Goal: Information Seeking & Learning: Learn about a topic

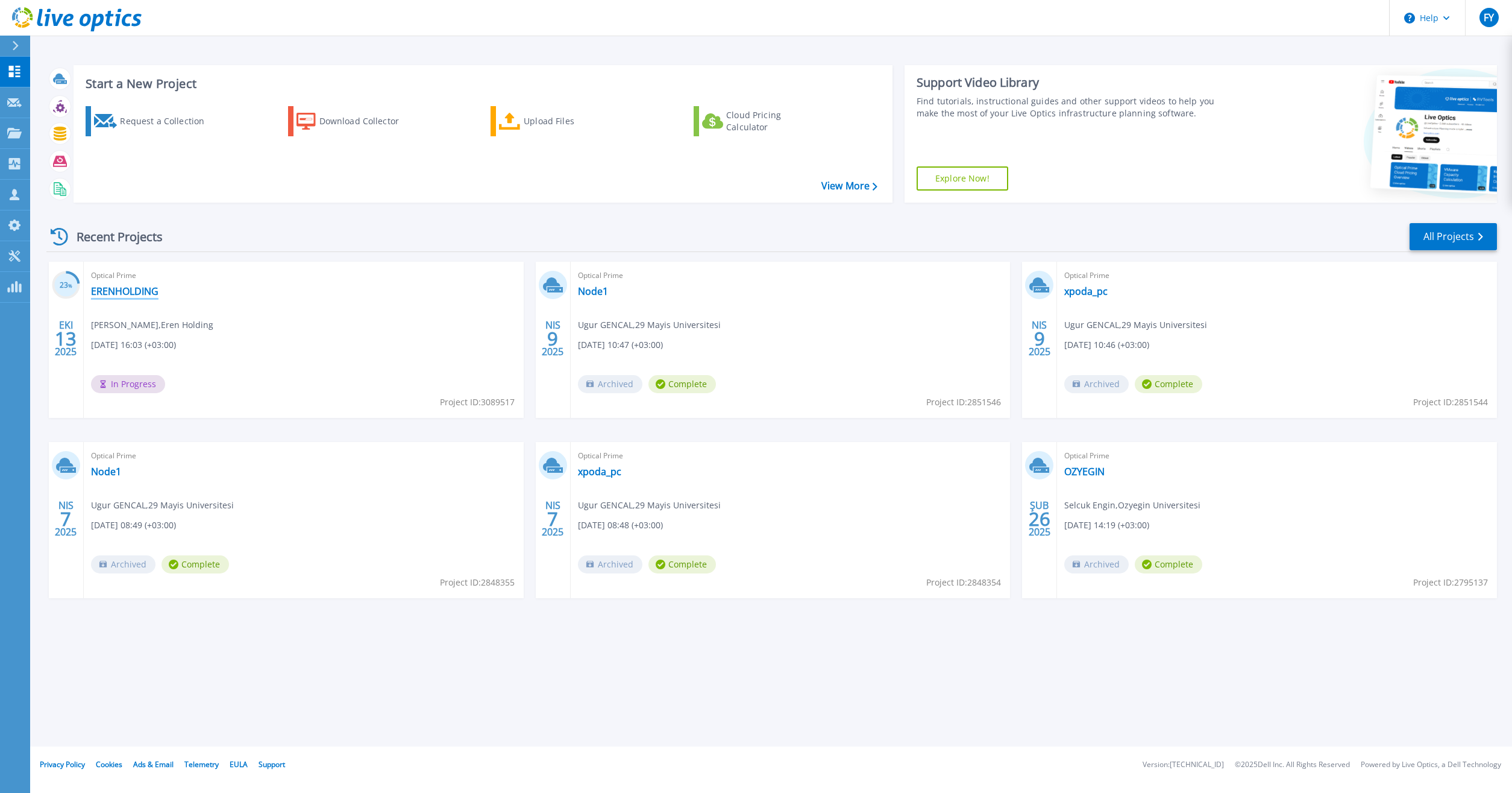
click at [137, 289] on link "ERENHOLDING" at bounding box center [125, 291] width 68 height 12
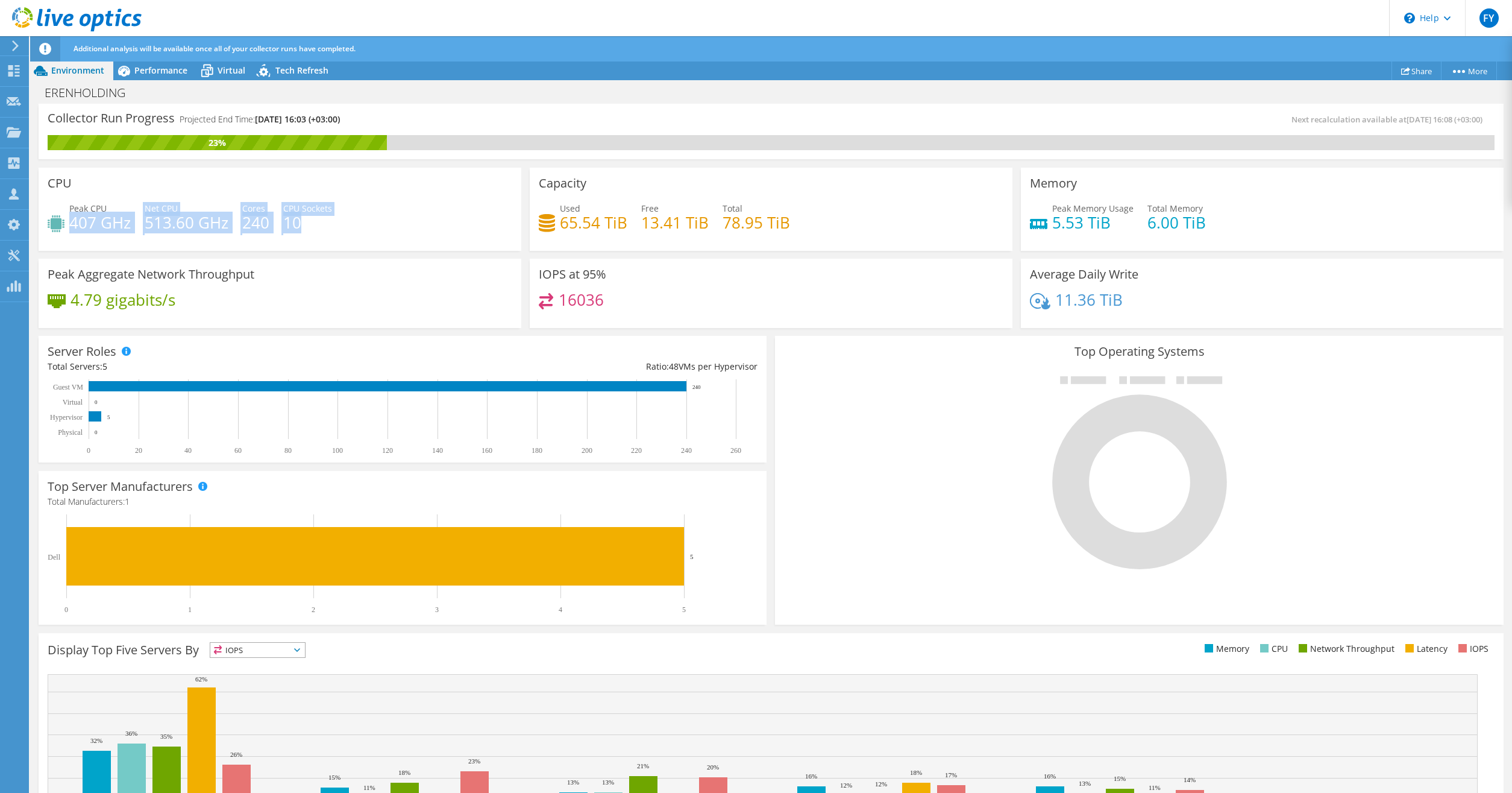
drag, startPoint x: 71, startPoint y: 225, endPoint x: 332, endPoint y: 221, distance: 261.0
click at [332, 221] on div "Peak CPU 407 GHz Net CPU 513.60 GHz Cores 240 CPU Sockets 10" at bounding box center [280, 222] width 465 height 39
click at [765, 331] on div "IOPS at 95% 16036" at bounding box center [771, 293] width 491 height 77
click at [259, 145] on div "23%" at bounding box center [217, 143] width 339 height 13
click at [168, 74] on span "Performance" at bounding box center [161, 70] width 53 height 12
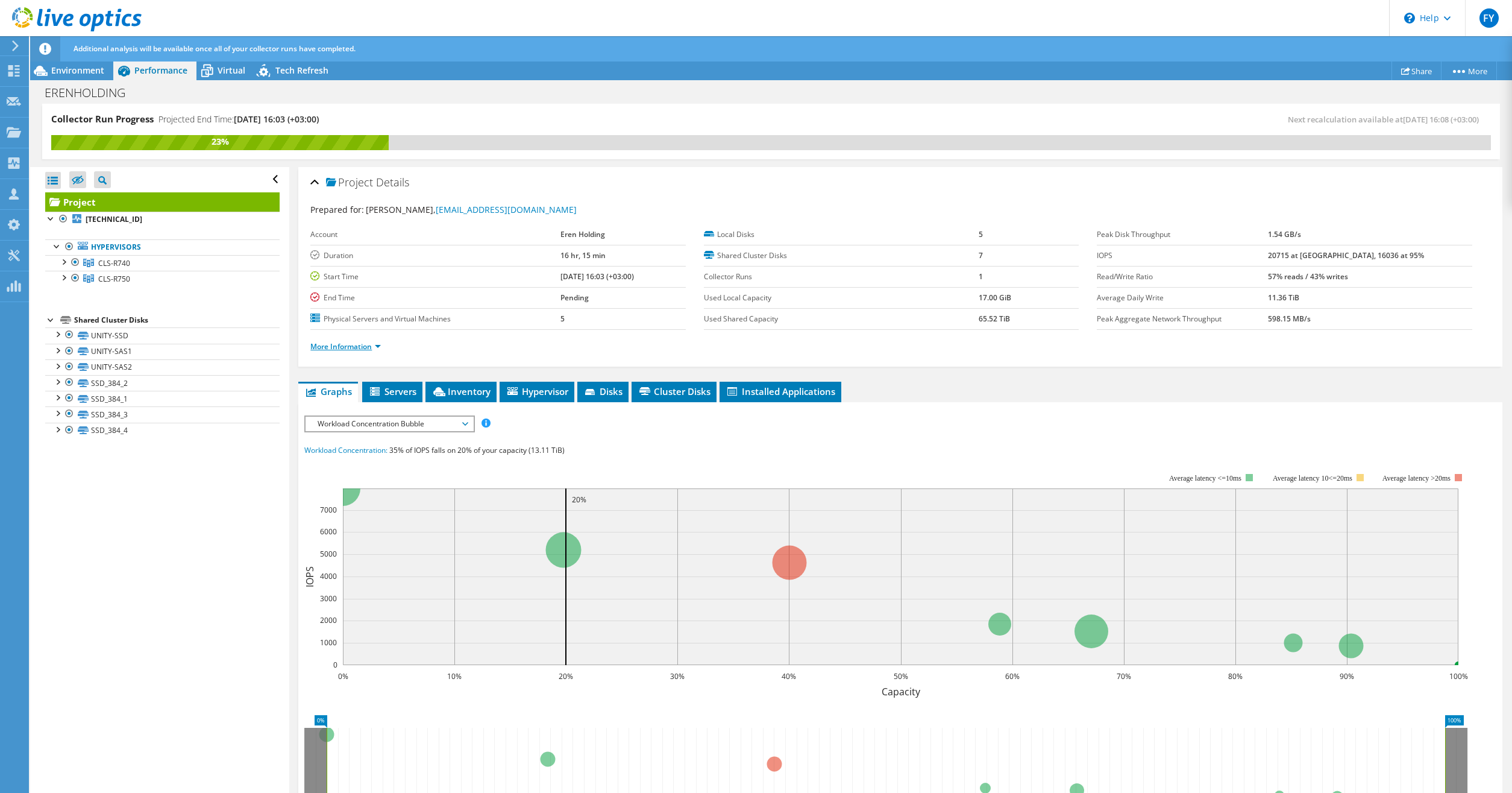
click at [368, 344] on link "More Information" at bounding box center [345, 346] width 71 height 10
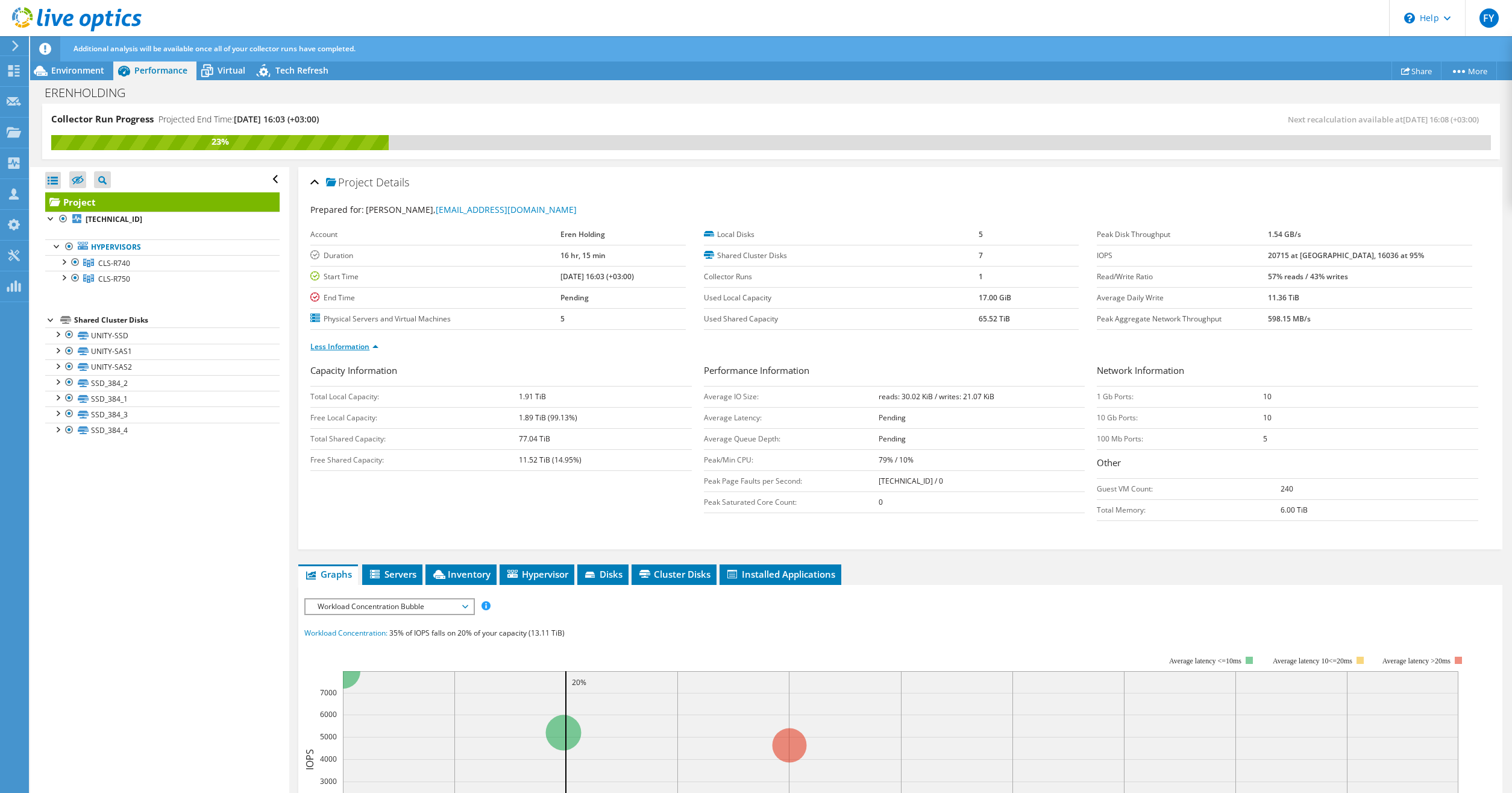
click at [368, 344] on link "Less Information" at bounding box center [344, 346] width 68 height 10
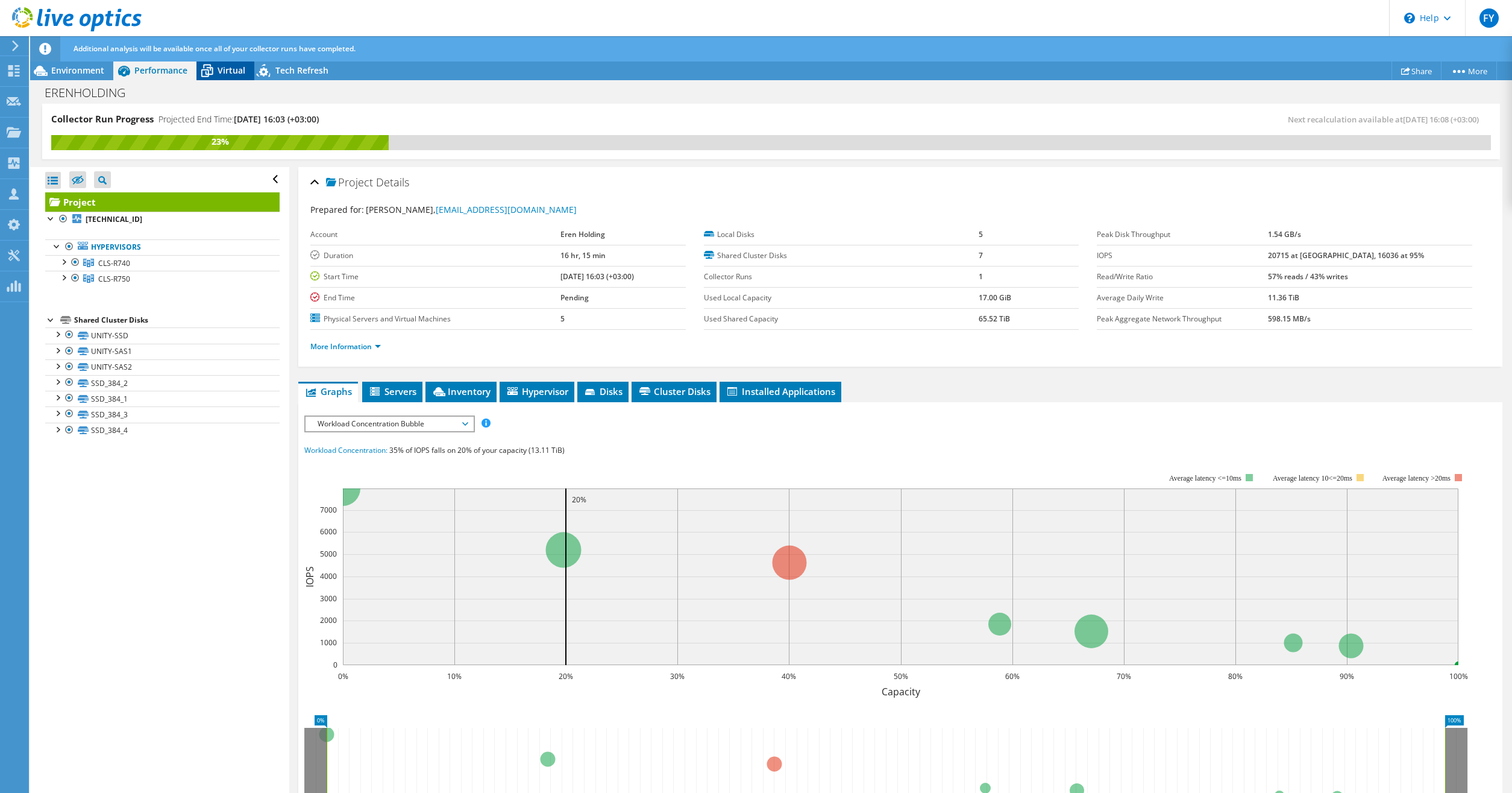
click at [223, 74] on span "Virtual" at bounding box center [232, 70] width 28 height 12
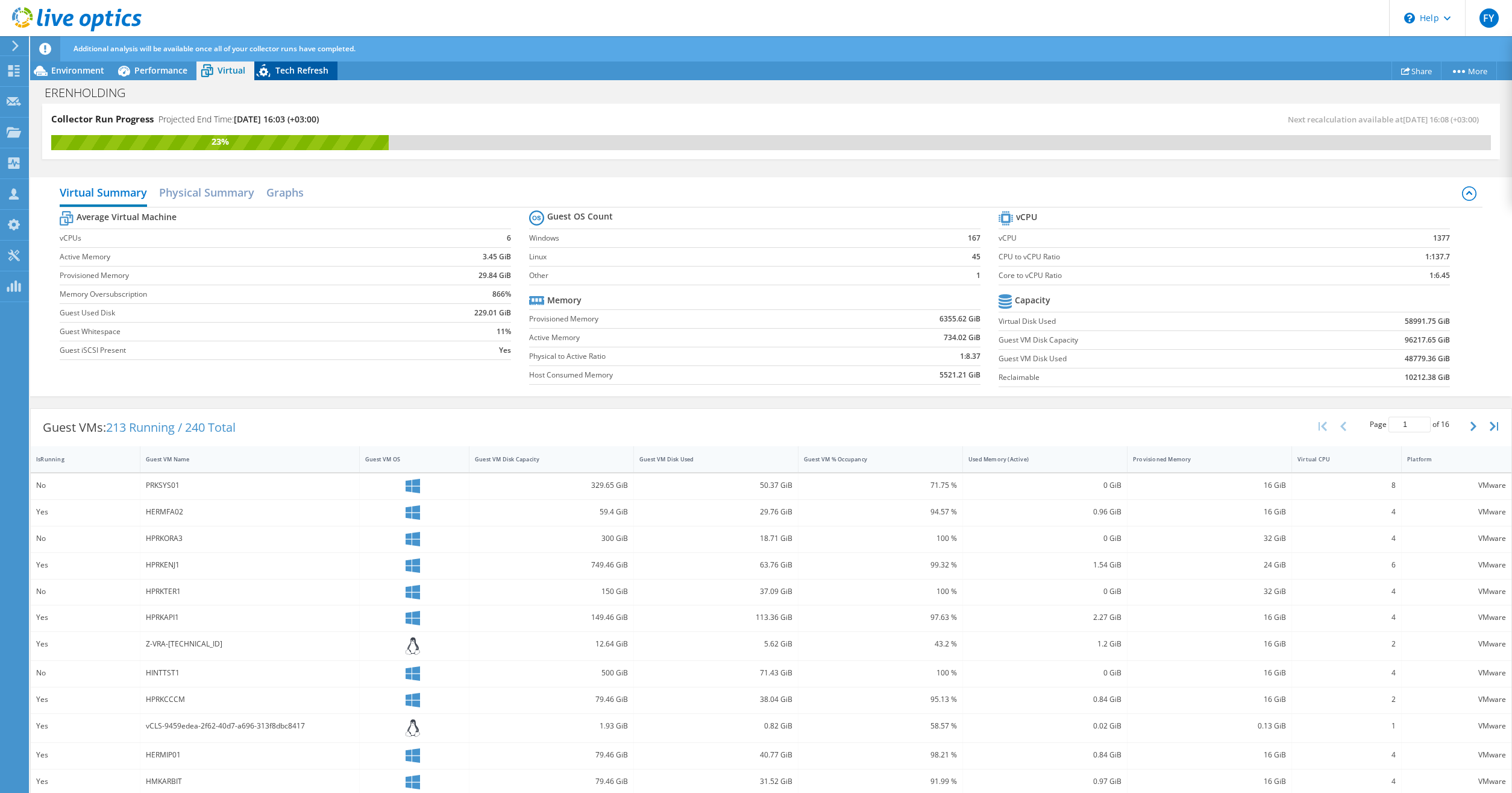
click at [301, 71] on span "Tech Refresh" at bounding box center [302, 70] width 53 height 12
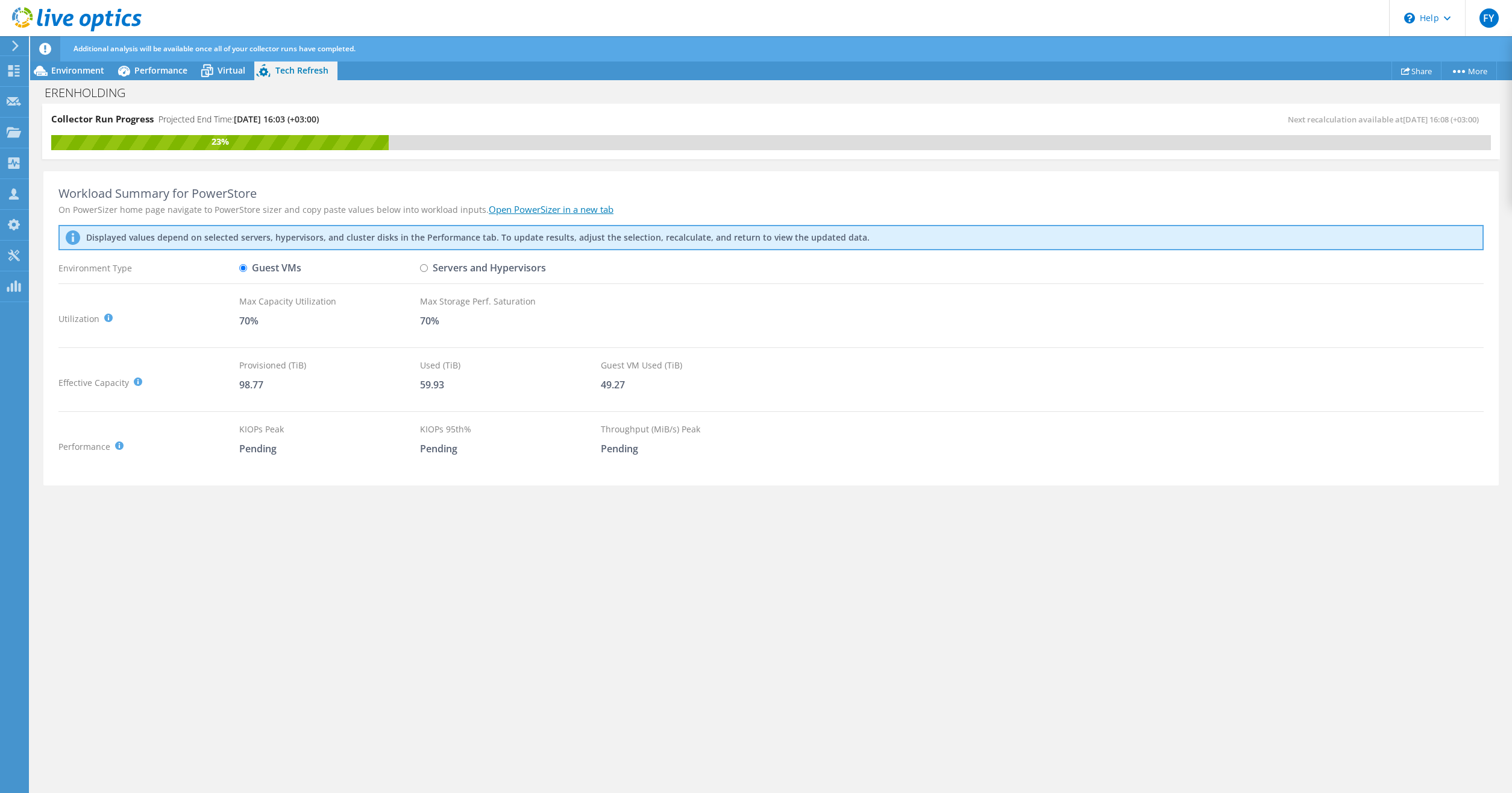
click at [425, 268] on input "Servers and Hypervisors" at bounding box center [424, 268] width 8 height 8
radio input "true"
click at [246, 268] on input "Guest VMs" at bounding box center [243, 268] width 8 height 8
radio input "true"
click at [214, 74] on icon at bounding box center [207, 71] width 21 height 21
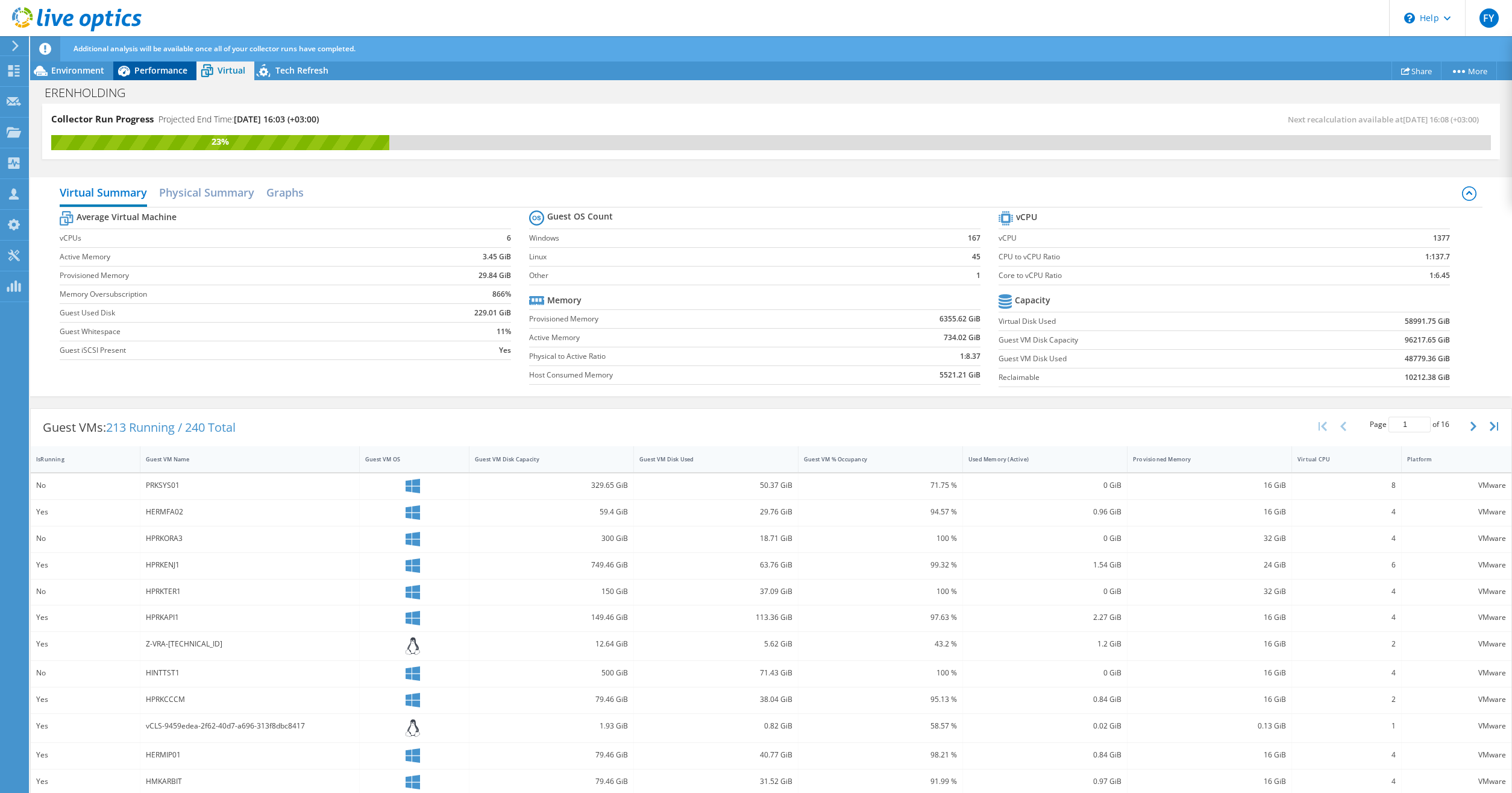
click at [164, 70] on span "Performance" at bounding box center [161, 70] width 53 height 12
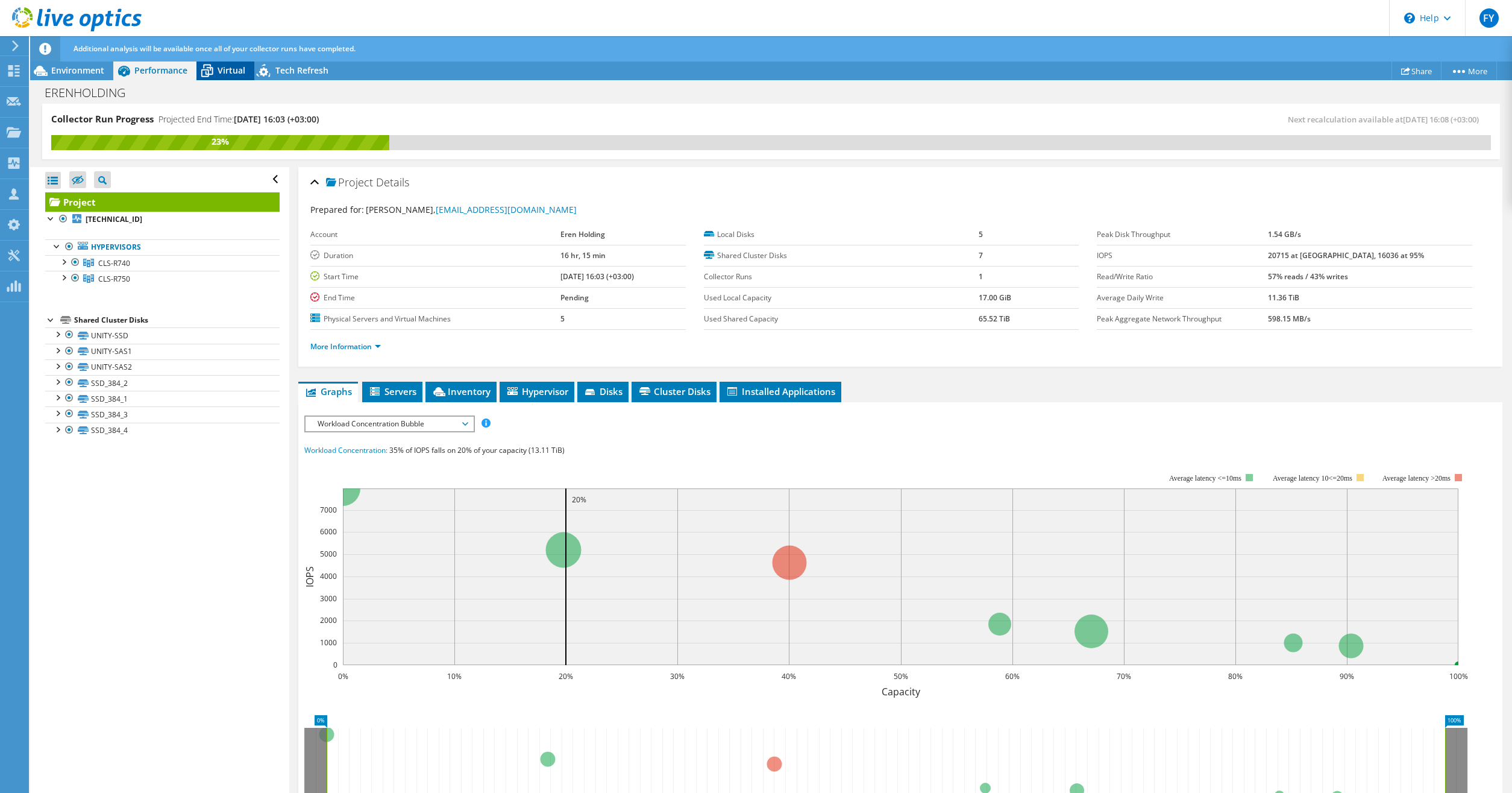
click at [221, 71] on span "Virtual" at bounding box center [232, 70] width 28 height 12
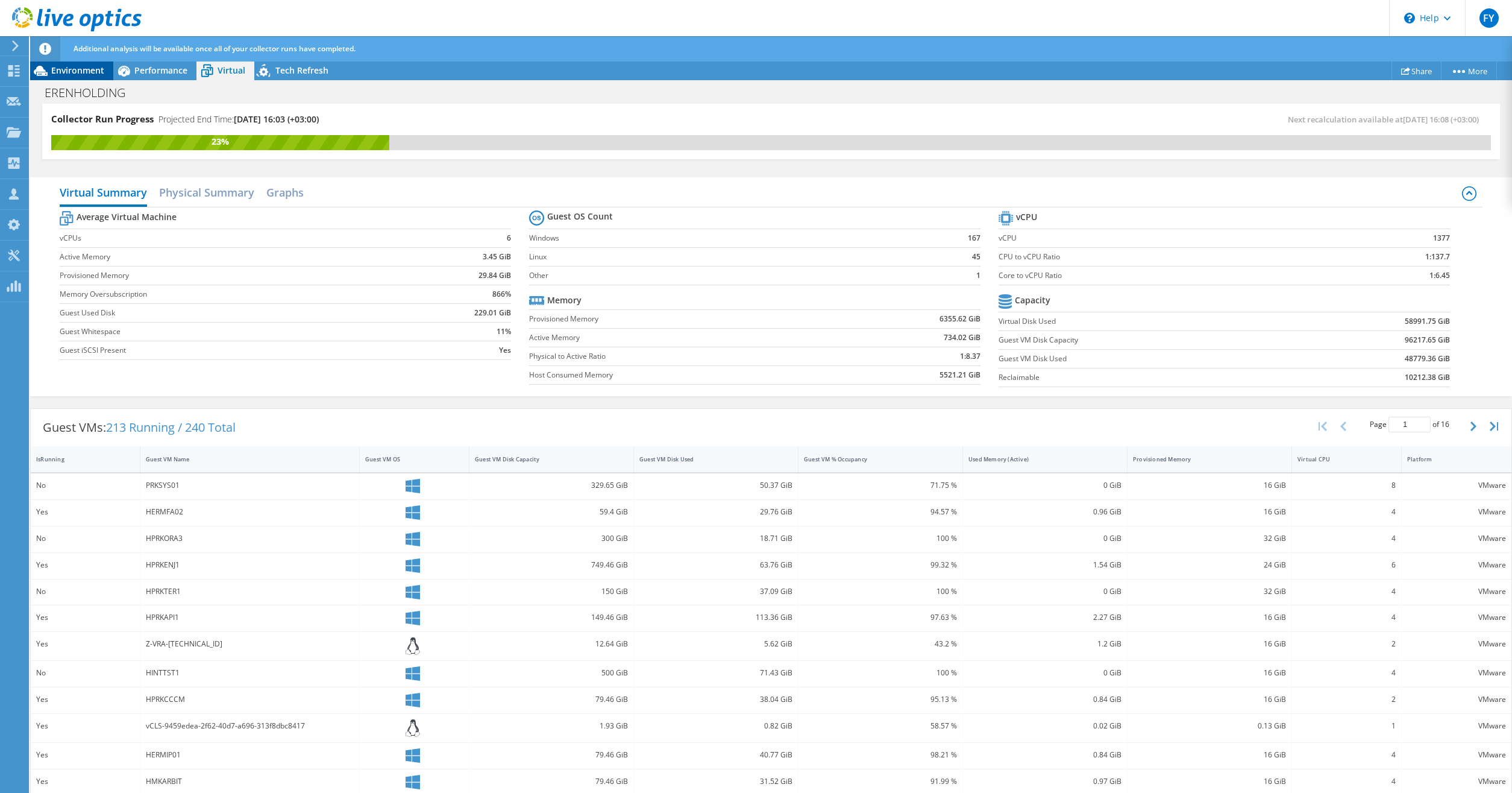
click at [95, 71] on span "Environment" at bounding box center [78, 70] width 53 height 12
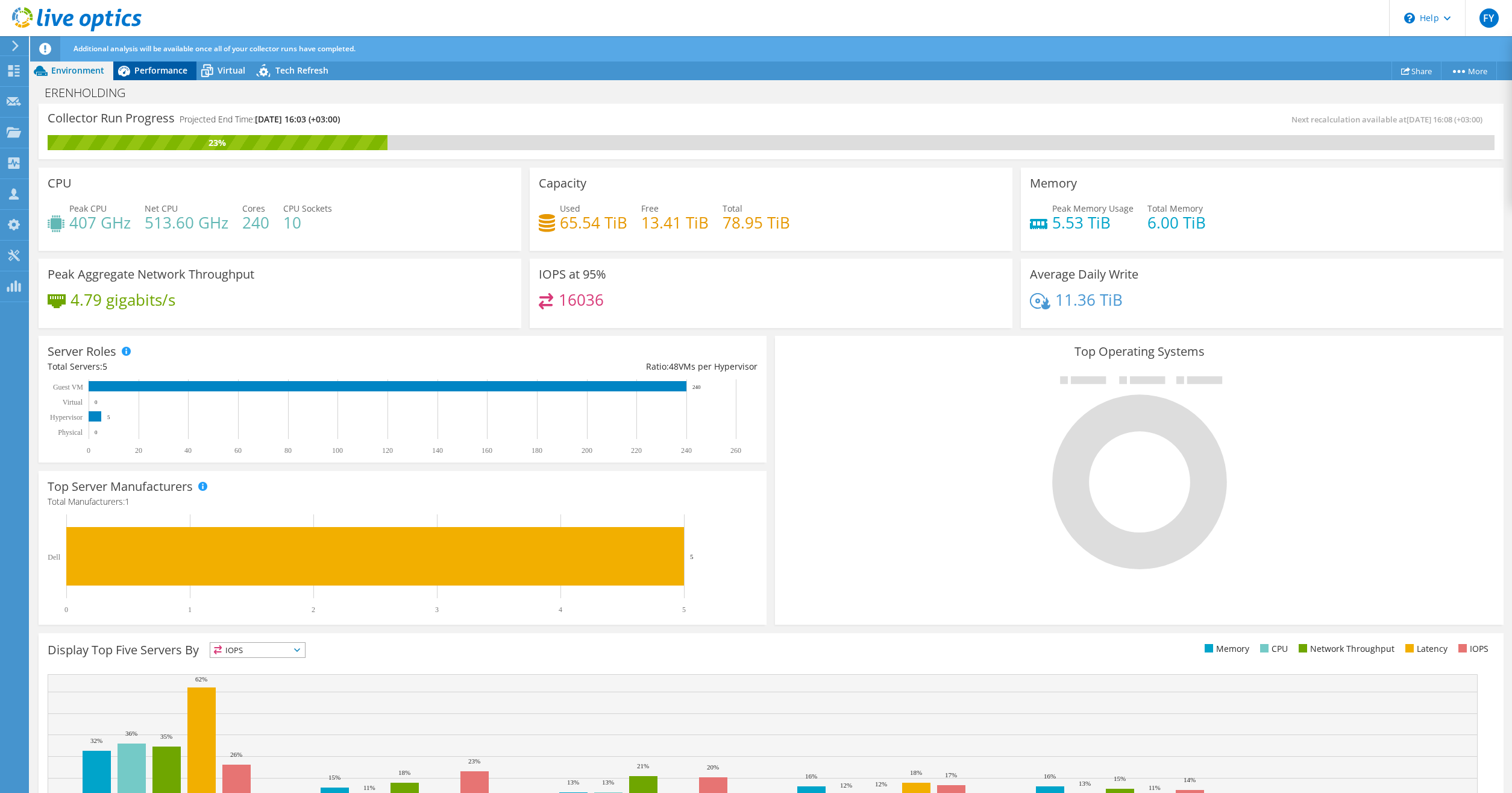
click at [180, 73] on span "Performance" at bounding box center [161, 70] width 53 height 12
